Goal: Information Seeking & Learning: Learn about a topic

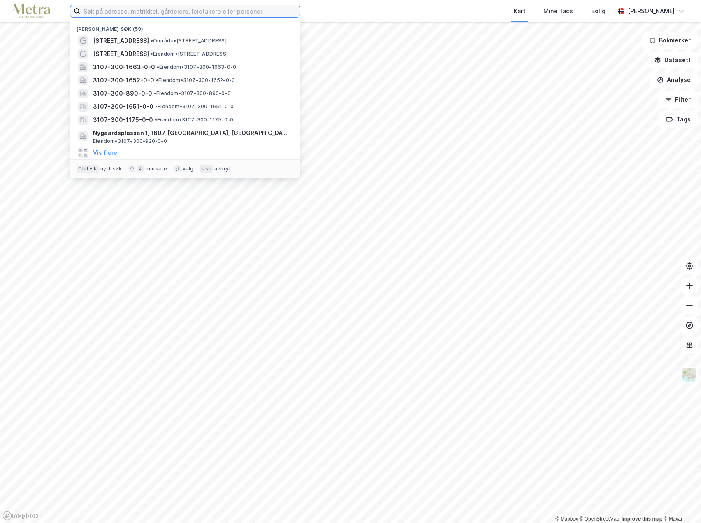
click at [101, 12] on input at bounding box center [190, 11] width 220 height 12
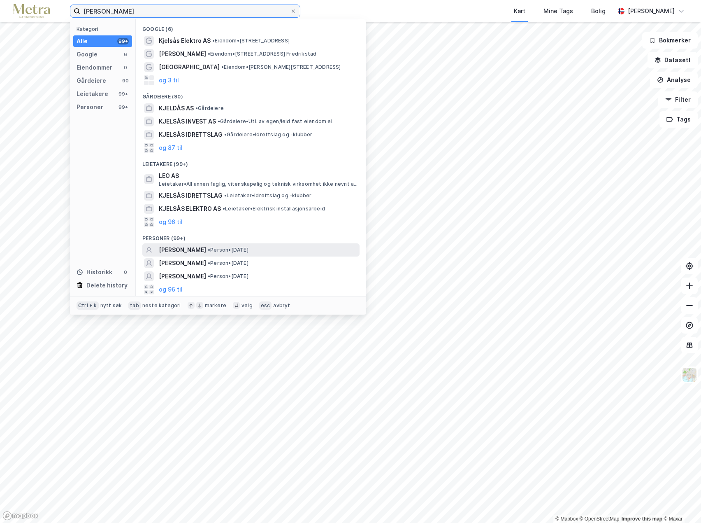
type input "[PERSON_NAME]"
click at [166, 249] on span "[PERSON_NAME]" at bounding box center [182, 250] width 47 height 10
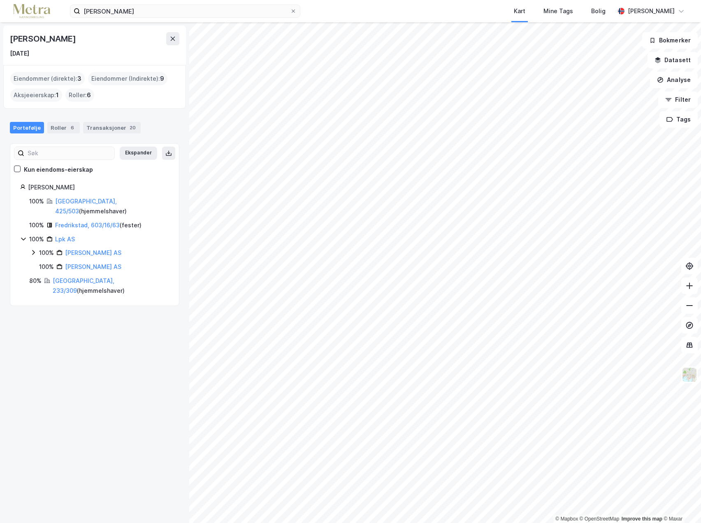
click at [33, 249] on icon at bounding box center [33, 252] width 7 height 7
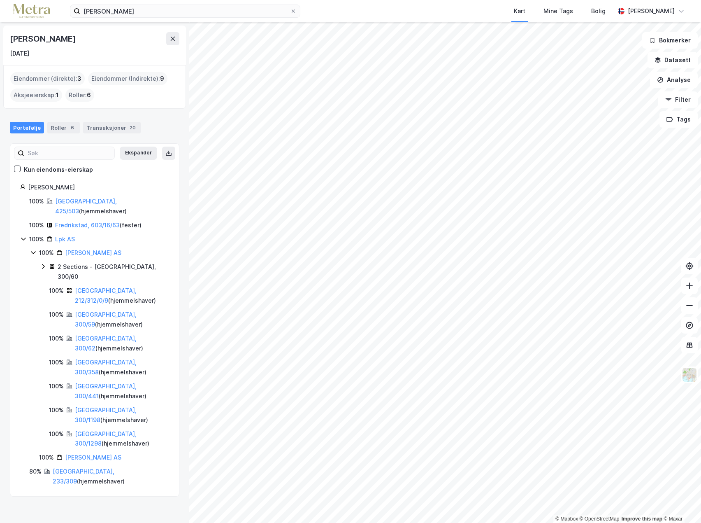
click at [35, 252] on icon at bounding box center [33, 253] width 5 height 3
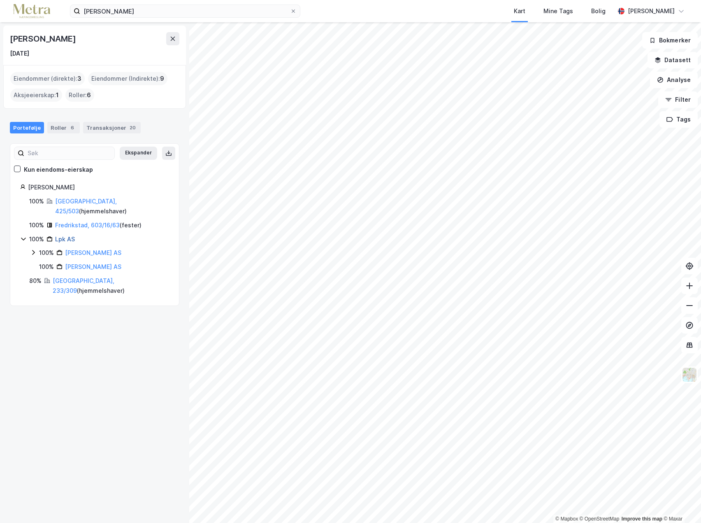
click at [63, 235] on link "Lpk AS" at bounding box center [65, 238] width 20 height 7
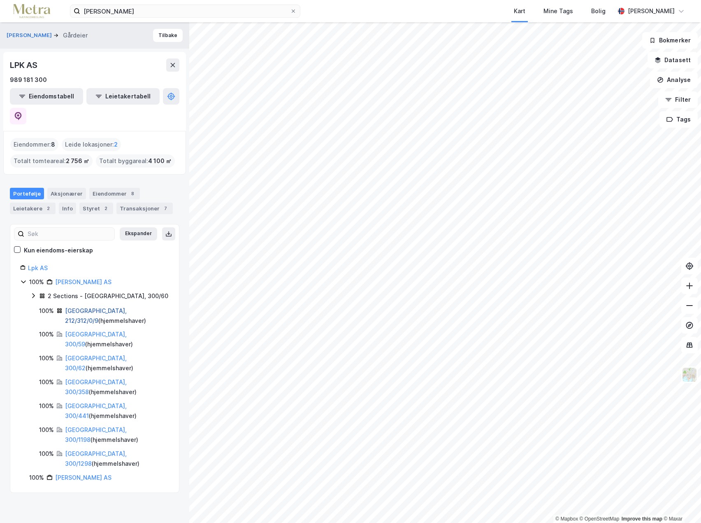
click at [83, 307] on link "[GEOGRAPHIC_DATA], 212/312/0/9" at bounding box center [96, 315] width 62 height 17
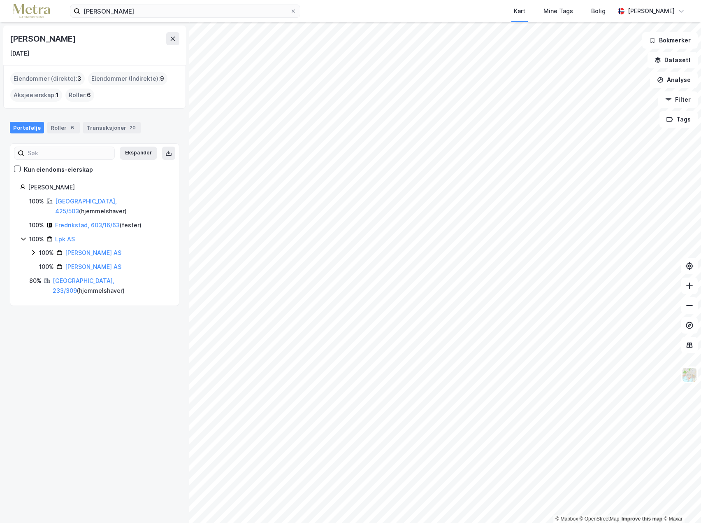
click at [31, 249] on icon at bounding box center [33, 252] width 7 height 7
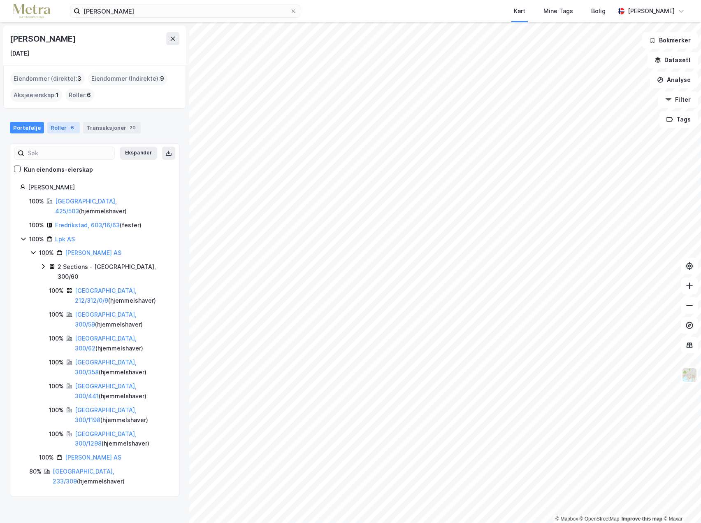
click at [60, 128] on div "Roller 6" at bounding box center [63, 128] width 33 height 12
